Goal: Information Seeking & Learning: Learn about a topic

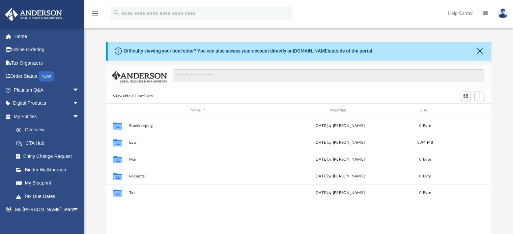
scroll to position [148, 380]
click at [43, 90] on link "Platinum Q&A arrow_drop_down" at bounding box center [47, 89] width 85 height 13
click at [72, 90] on span "arrow_drop_down" at bounding box center [78, 90] width 13 height 14
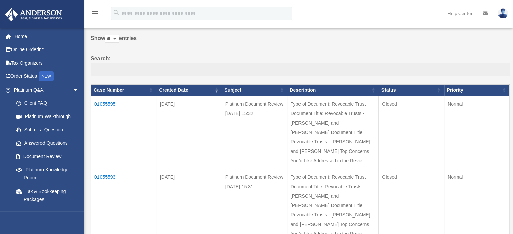
scroll to position [30, 0]
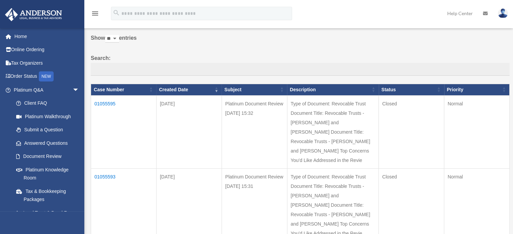
click at [103, 102] on td "01055595" at bounding box center [123, 131] width 65 height 73
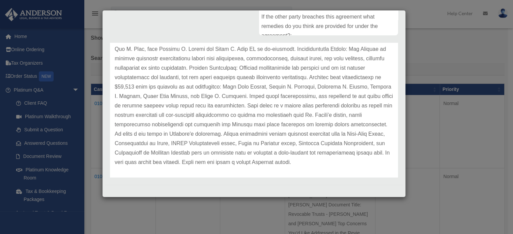
scroll to position [198, 0]
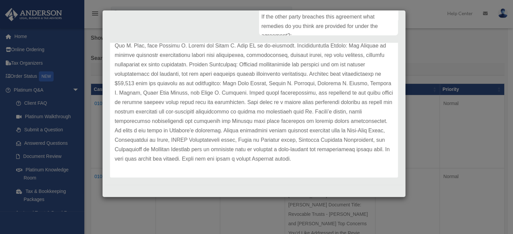
click at [150, 132] on p at bounding box center [254, 22] width 278 height 283
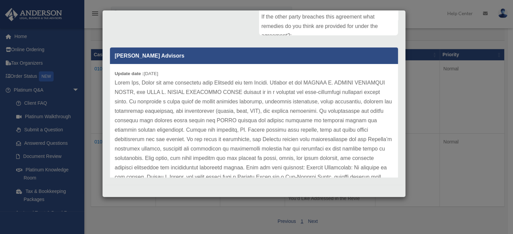
scroll to position [0, 0]
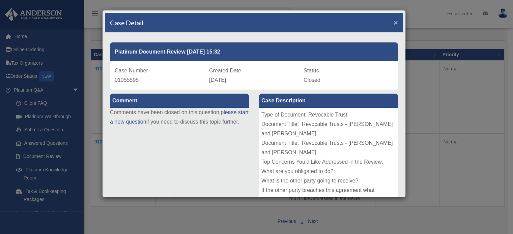
click at [393, 21] on span "×" at bounding box center [395, 23] width 4 height 8
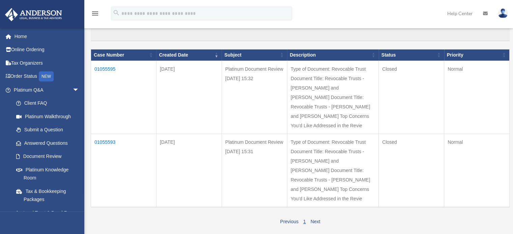
click at [110, 143] on td "01055593" at bounding box center [123, 170] width 65 height 73
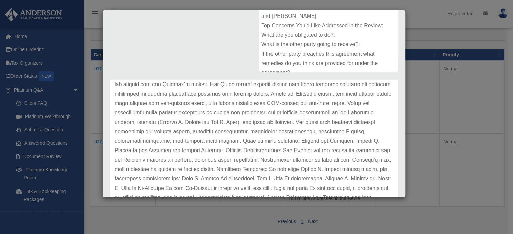
scroll to position [103, 0]
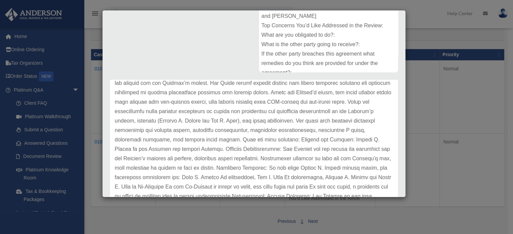
click at [116, 107] on p at bounding box center [254, 177] width 278 height 330
click at [113, 98] on div "Update date : [DATE]" at bounding box center [254, 177] width 288 height 359
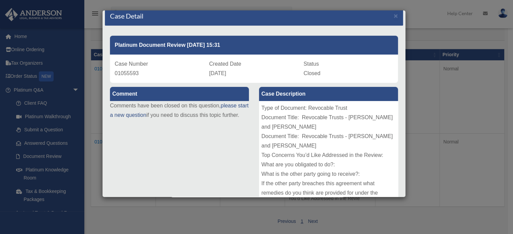
scroll to position [0, 0]
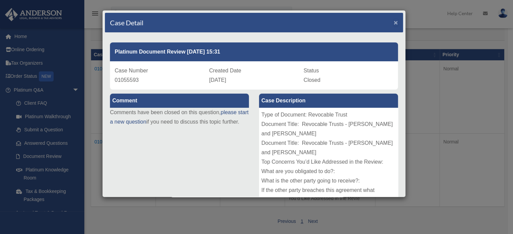
click at [393, 19] on span "×" at bounding box center [395, 23] width 4 height 8
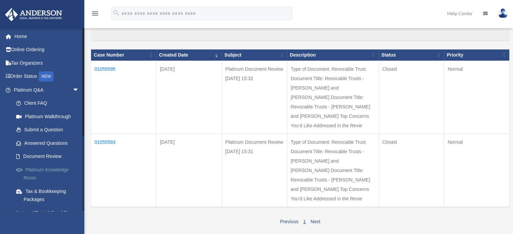
click at [34, 171] on link "Platinum Knowledge Room" at bounding box center [49, 174] width 80 height 22
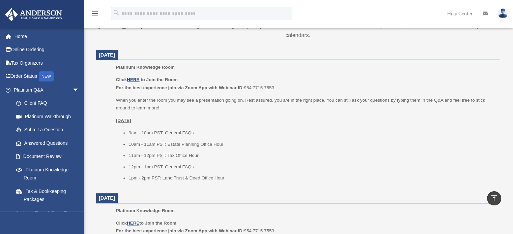
scroll to position [252, 0]
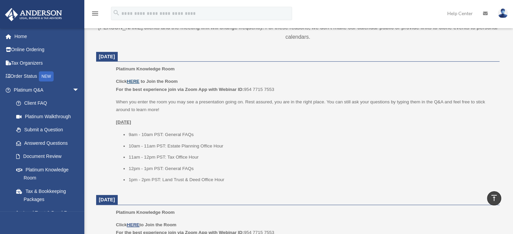
click at [130, 81] on u "HERE" at bounding box center [133, 81] width 12 height 5
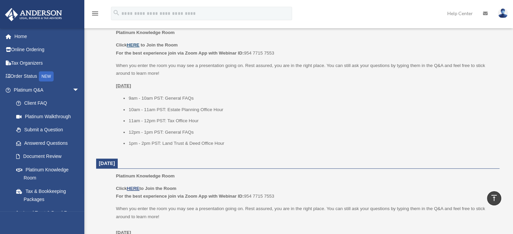
scroll to position [285, 0]
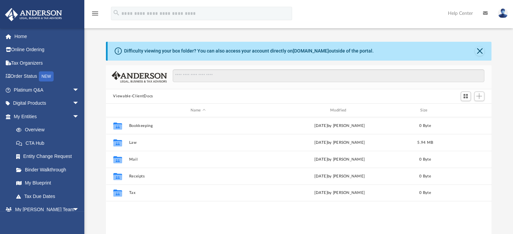
scroll to position [148, 380]
click at [64, 88] on link "Platinum Q&A arrow_drop_down" at bounding box center [47, 89] width 85 height 13
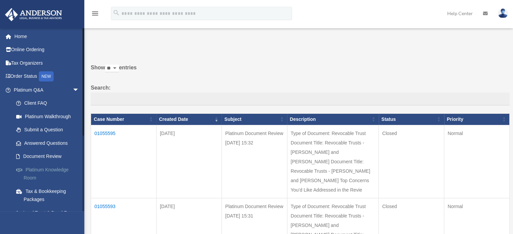
click at [51, 169] on link "Platinum Knowledge Room" at bounding box center [49, 174] width 80 height 22
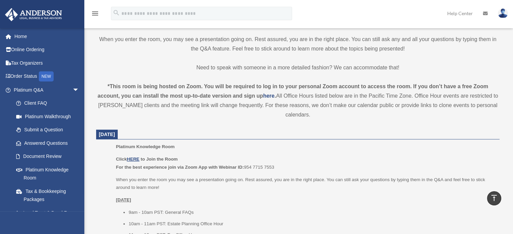
scroll to position [177, 0]
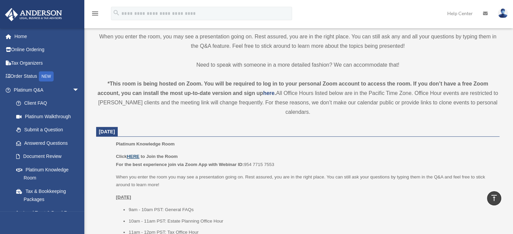
click at [134, 156] on u "HERE" at bounding box center [133, 156] width 12 height 5
